Goal: Find contact information: Obtain details needed to contact an individual or organization

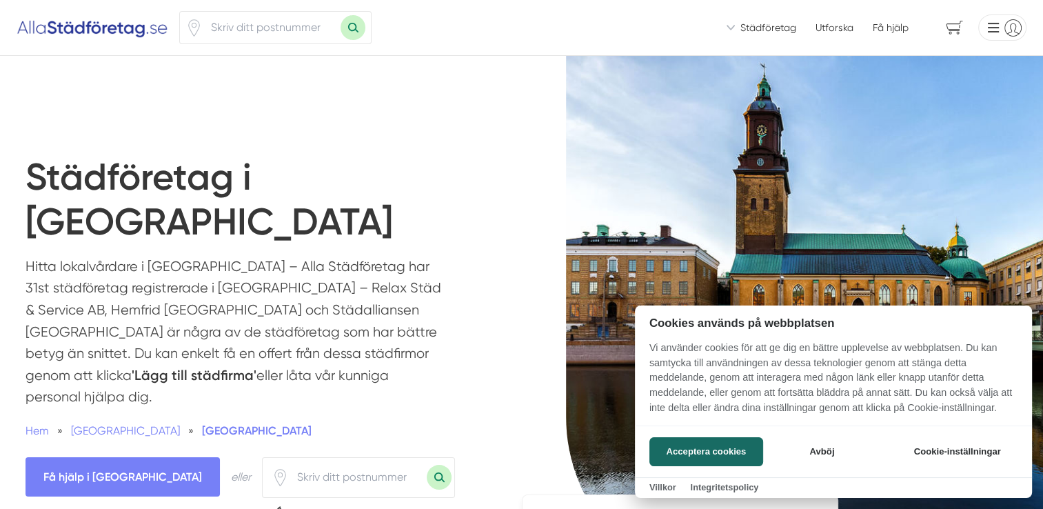
click at [319, 264] on div at bounding box center [521, 254] width 1043 height 509
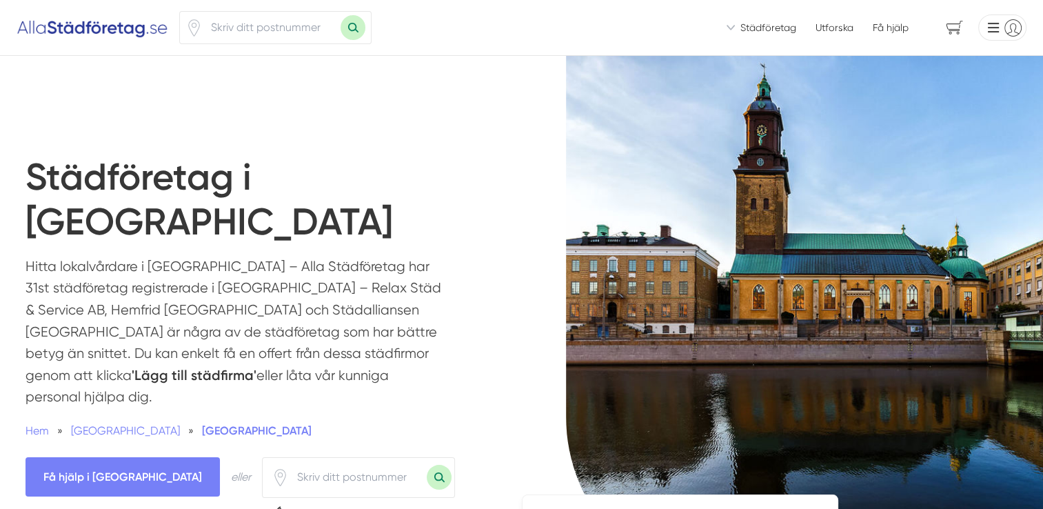
click at [289, 461] on input "number" at bounding box center [358, 477] width 138 height 32
click at [272, 469] on icon "Klicka för att använda din position." at bounding box center [280, 477] width 17 height 17
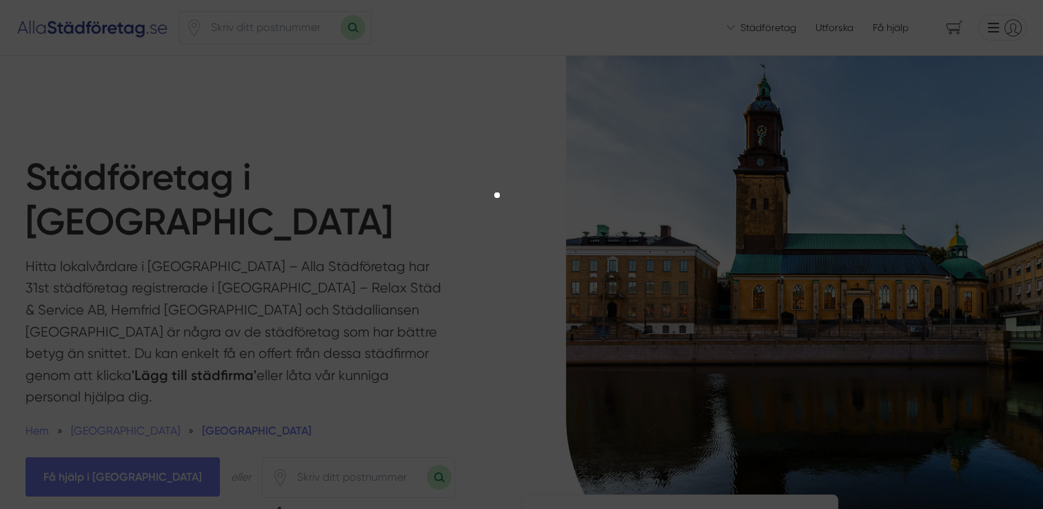
click at [528, 272] on div at bounding box center [521, 242] width 1043 height 421
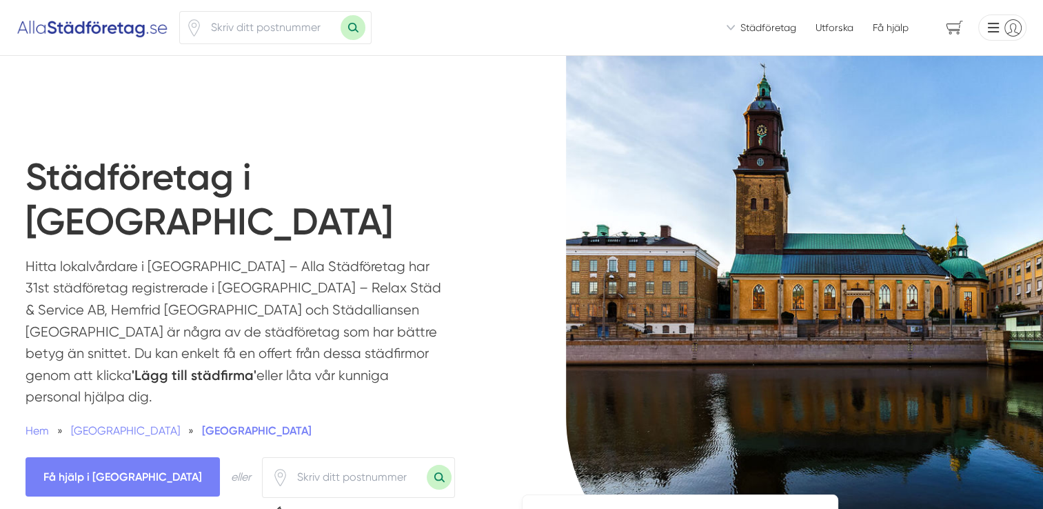
click at [290, 461] on input "number" at bounding box center [358, 477] width 138 height 32
click at [289, 461] on input "number" at bounding box center [358, 477] width 138 height 32
paste input "41137"
type input "41137"
click at [427, 465] on button "Sök med postnummer" at bounding box center [439, 477] width 25 height 25
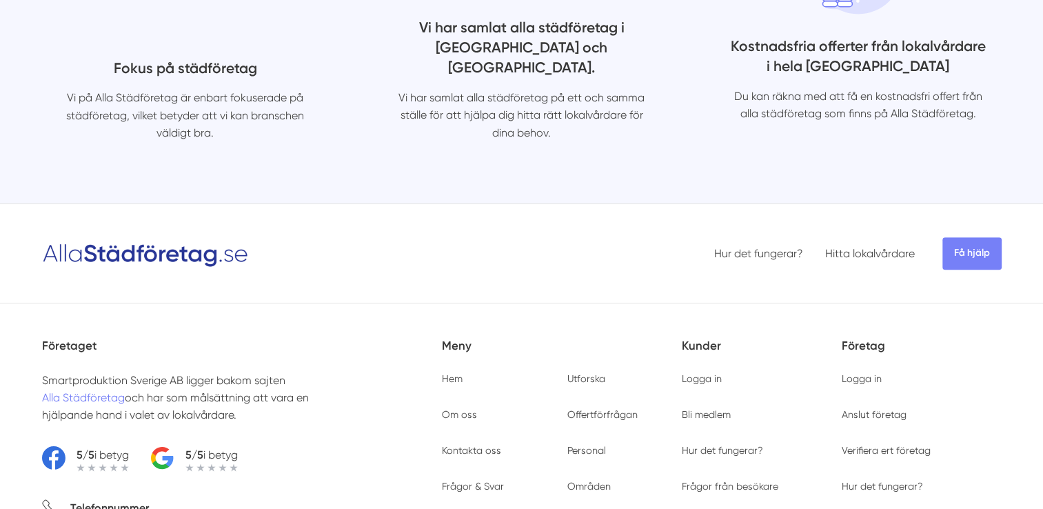
scroll to position [5929, 0]
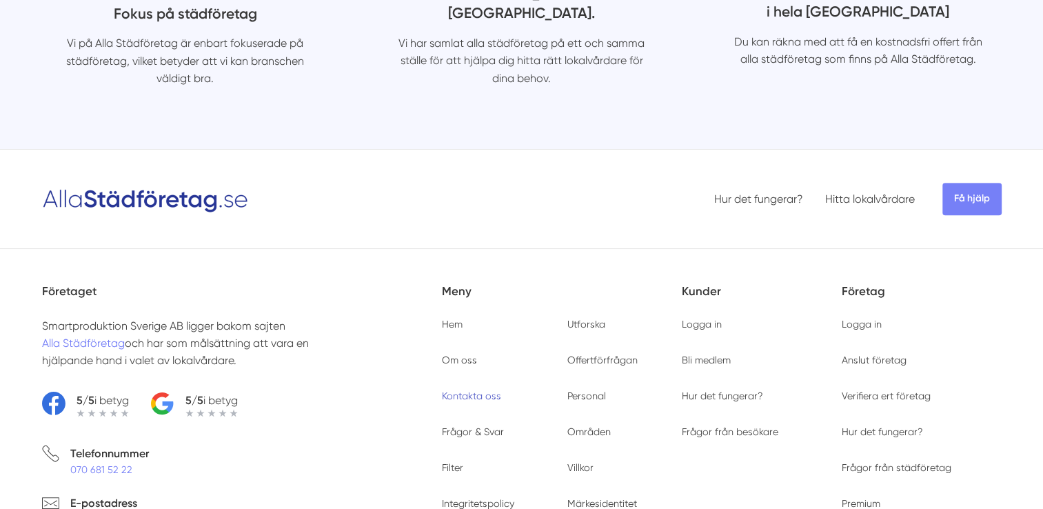
click at [467, 390] on link "Kontakta oss" at bounding box center [471, 395] width 59 height 11
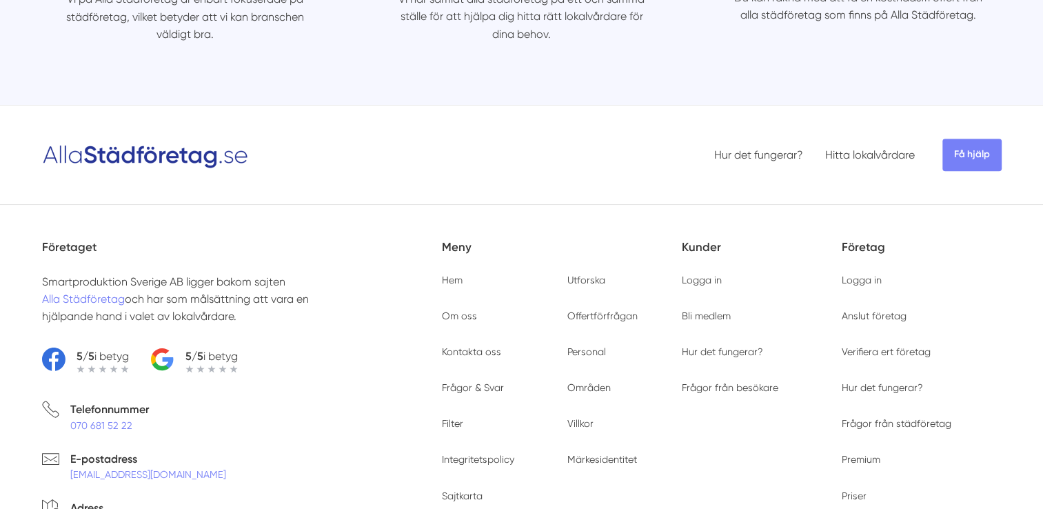
scroll to position [5929, 0]
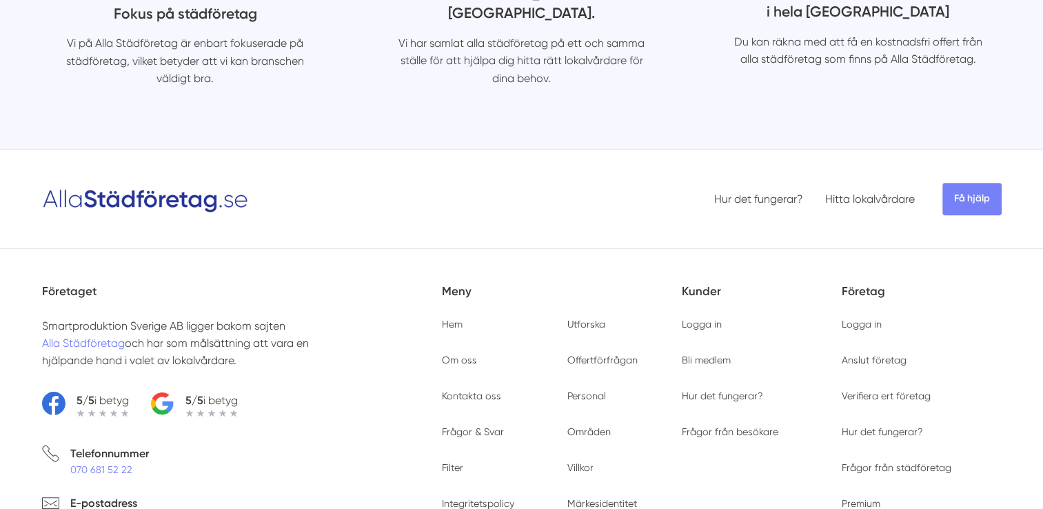
drag, startPoint x: 157, startPoint y: 332, endPoint x: 70, endPoint y: 336, distance: 86.3
click at [70, 494] on li "E-postadress [EMAIL_ADDRESS][DOMAIN_NAME]" at bounding box center [242, 513] width 400 height 39
copy link "[EMAIL_ADDRESS][DOMAIN_NAME]"
click at [162, 494] on li "E-postadress [EMAIL_ADDRESS][DOMAIN_NAME]" at bounding box center [242, 513] width 400 height 39
click at [154, 494] on li "E-postadress [EMAIL_ADDRESS][DOMAIN_NAME]" at bounding box center [242, 513] width 400 height 39
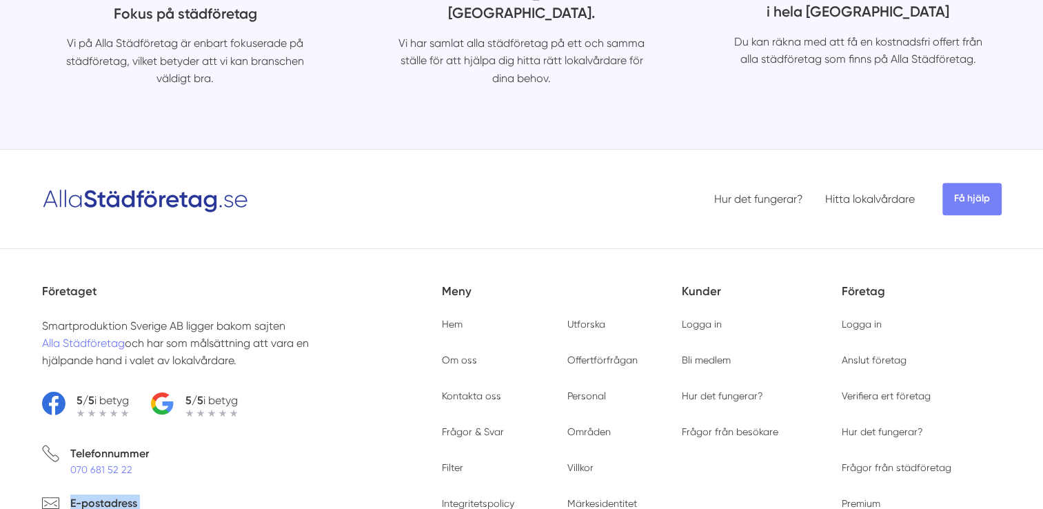
drag, startPoint x: 59, startPoint y: 335, endPoint x: 148, endPoint y: 338, distance: 89.7
click at [148, 494] on li "E-postadress [EMAIL_ADDRESS][DOMAIN_NAME]" at bounding box center [242, 513] width 400 height 39
drag, startPoint x: 148, startPoint y: 338, endPoint x: 185, endPoint y: 349, distance: 38.8
click at [197, 445] on ul "Telefonnummer [PHONE_NUMBER] E-postadress [EMAIL_ADDRESS][DOMAIN_NAME] Adress […" at bounding box center [242, 513] width 400 height 137
drag, startPoint x: 159, startPoint y: 337, endPoint x: 69, endPoint y: 341, distance: 90.4
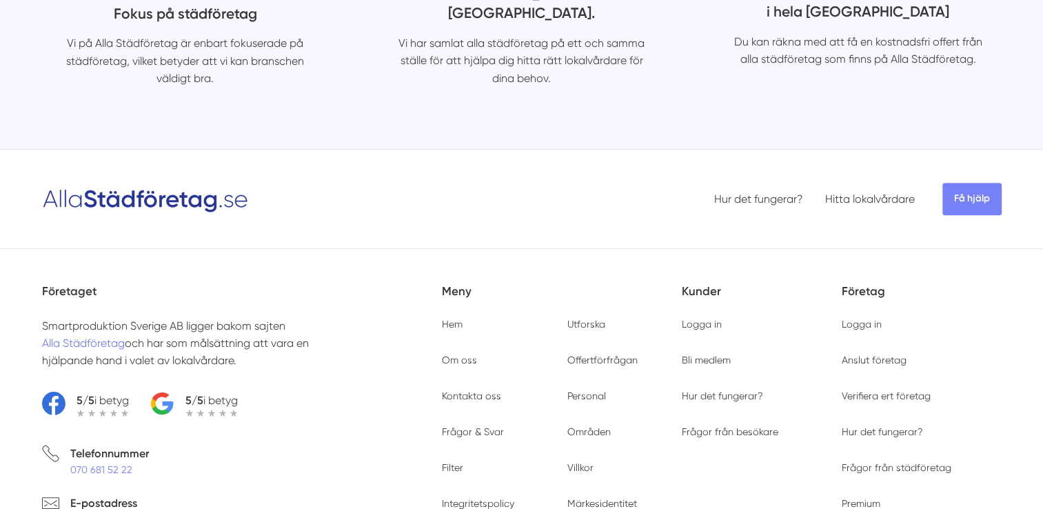
click at [69, 494] on li "E-postadress [EMAIL_ADDRESS][DOMAIN_NAME]" at bounding box center [242, 513] width 400 height 39
copy link "[EMAIL_ADDRESS][DOMAIN_NAME]"
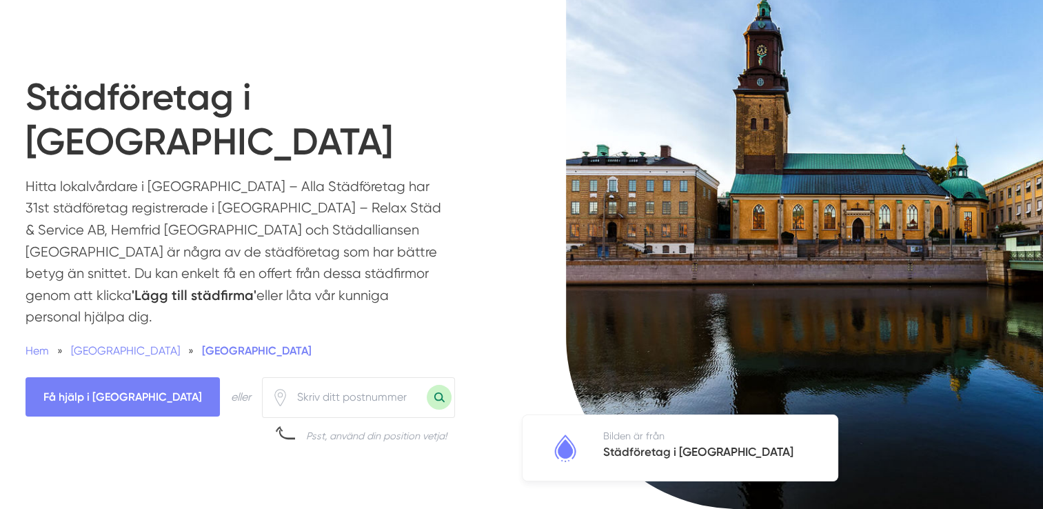
scroll to position [69, 0]
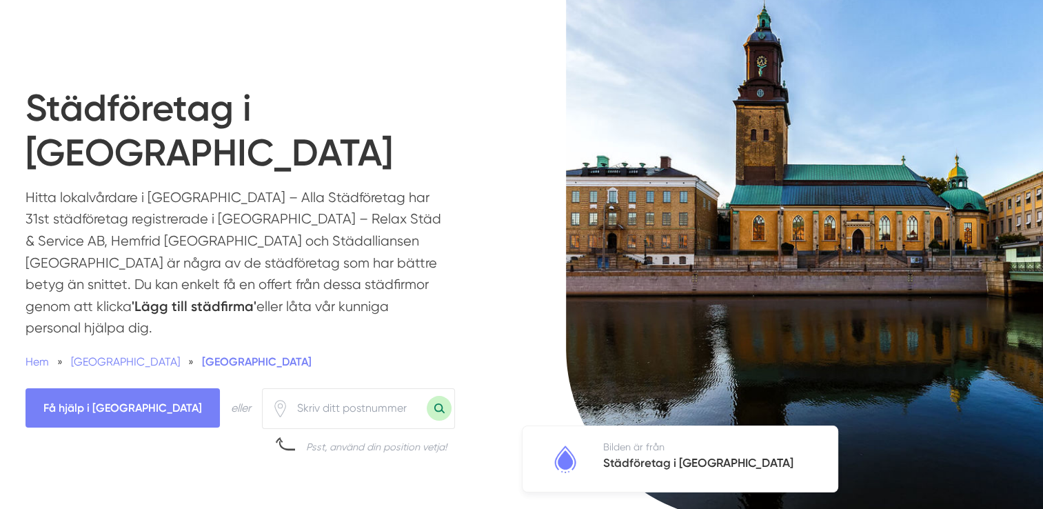
click at [315, 392] on input "number" at bounding box center [358, 408] width 138 height 32
click at [289, 392] on input "number" at bounding box center [358, 408] width 138 height 32
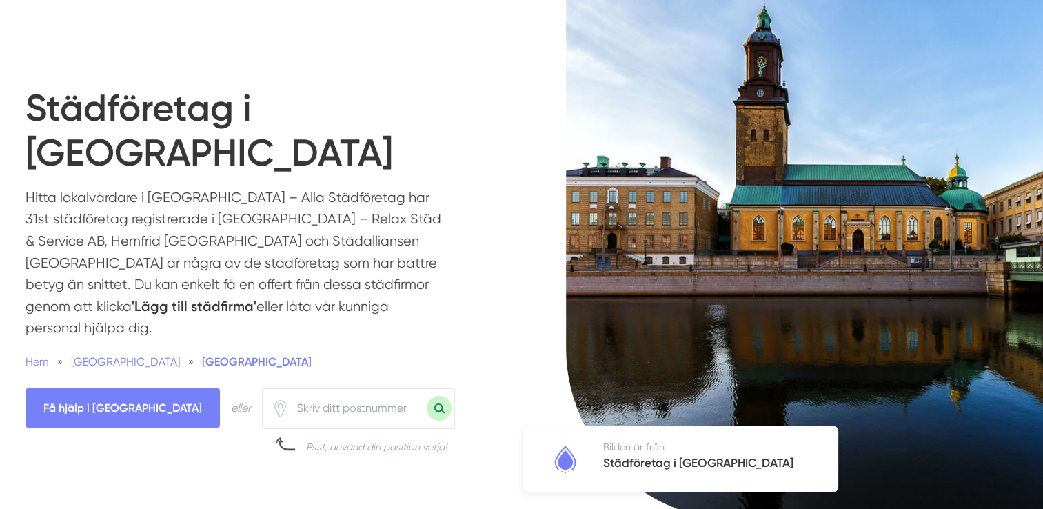
click at [289, 392] on input "number" at bounding box center [358, 408] width 138 height 32
